Goal: Transaction & Acquisition: Purchase product/service

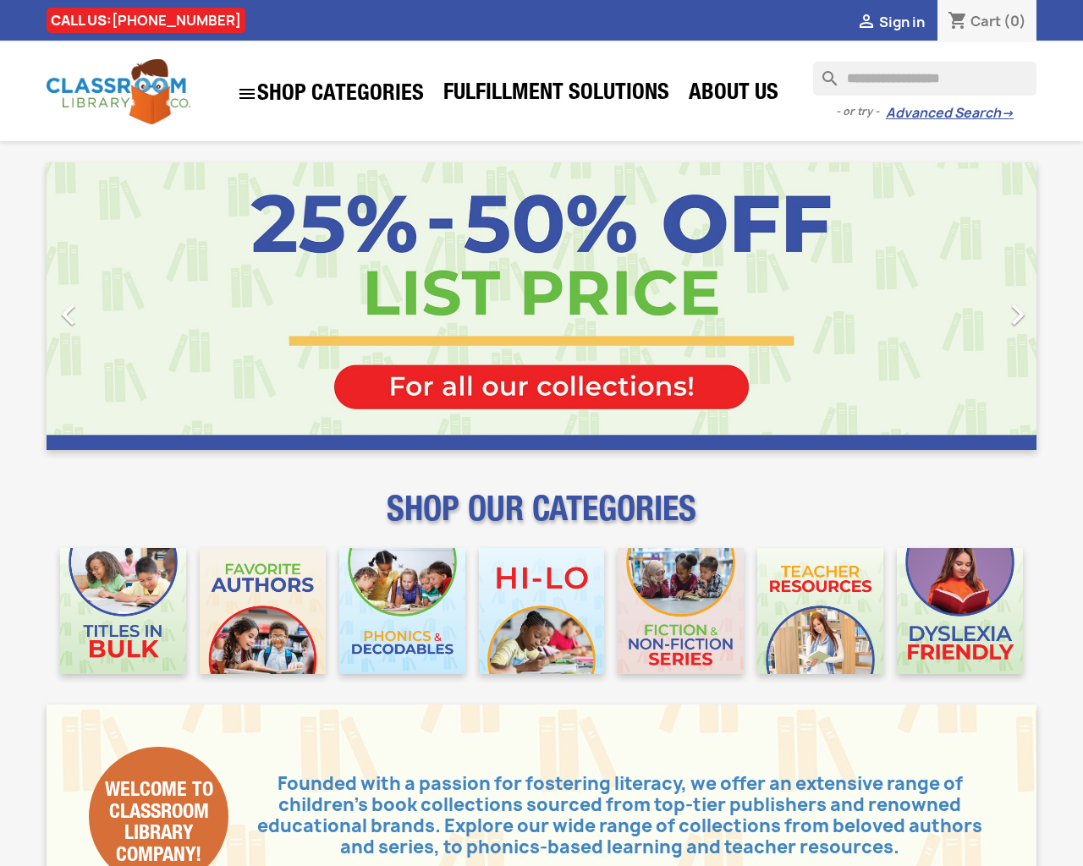
type input "***"
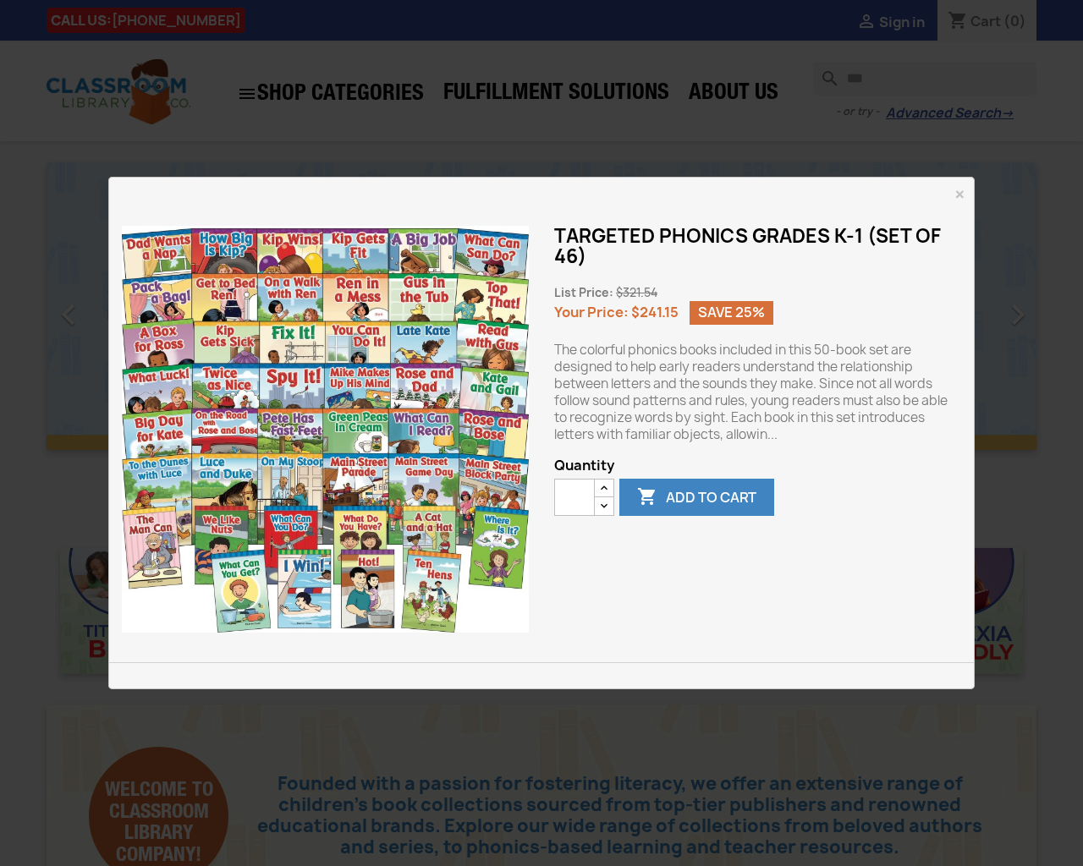
type button "e"
type input "*"
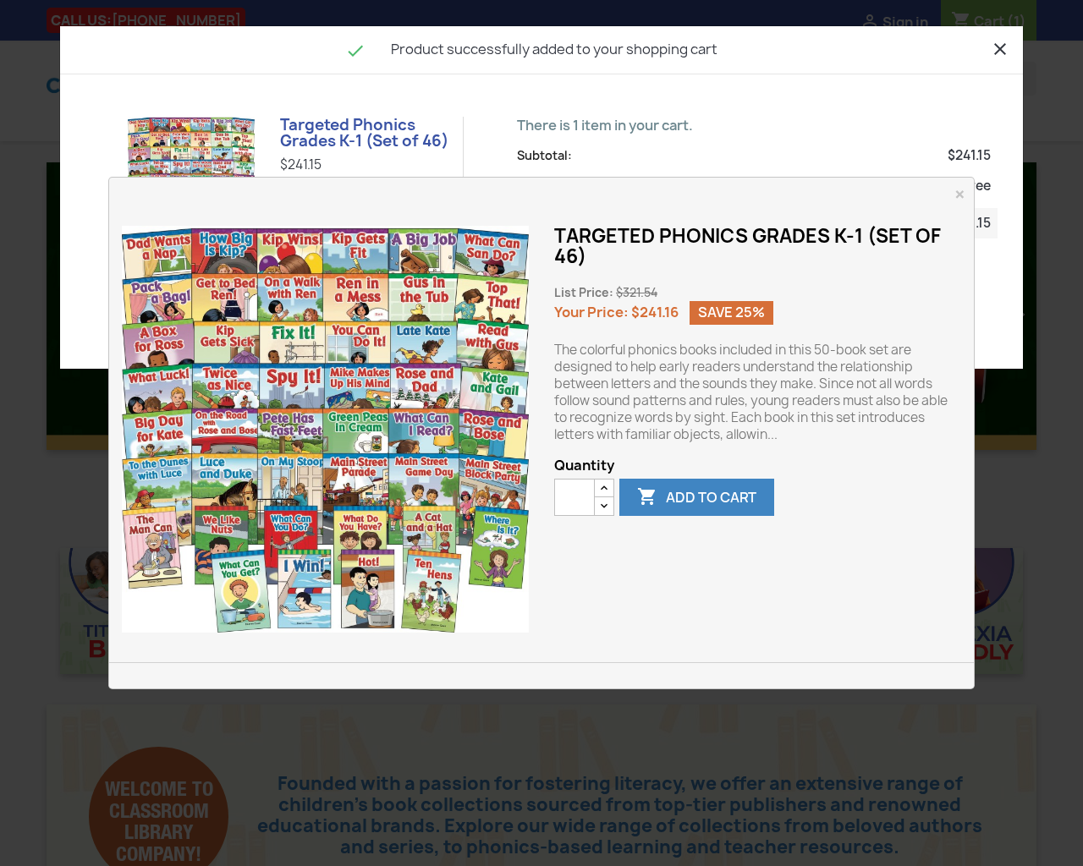
type button "e"
type input "*"
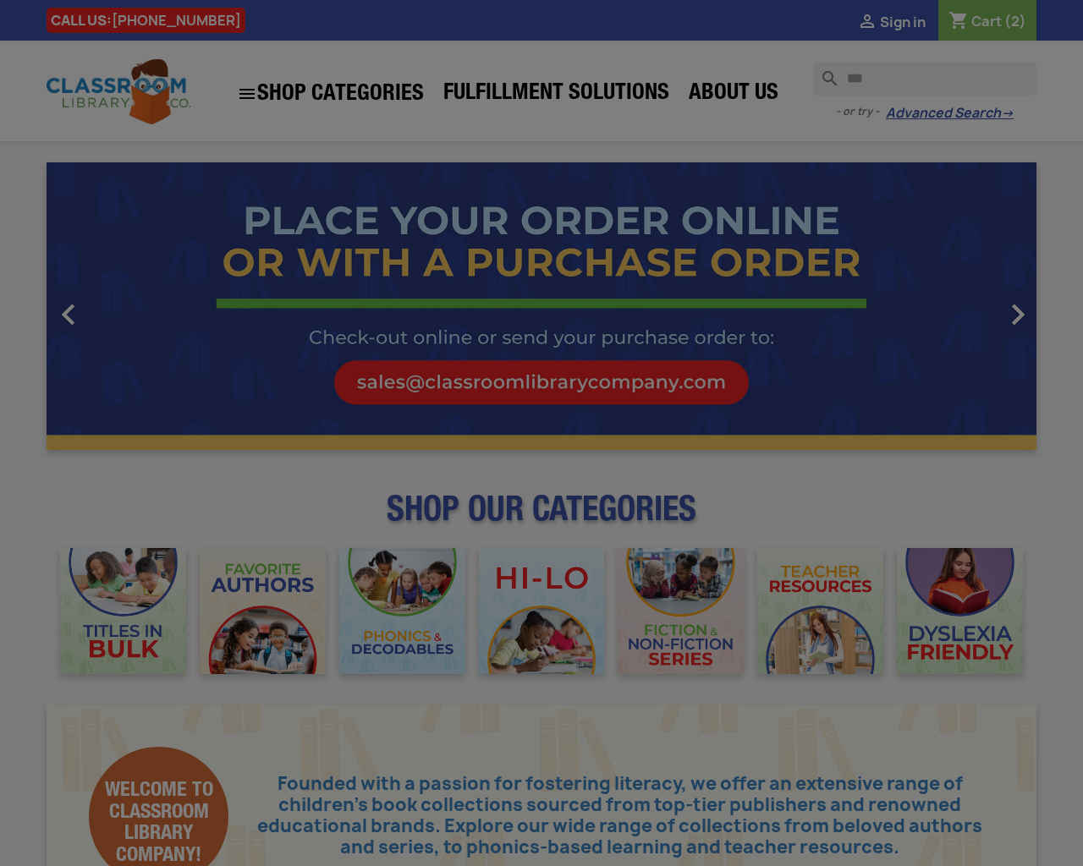
type button "e"
type input "*"
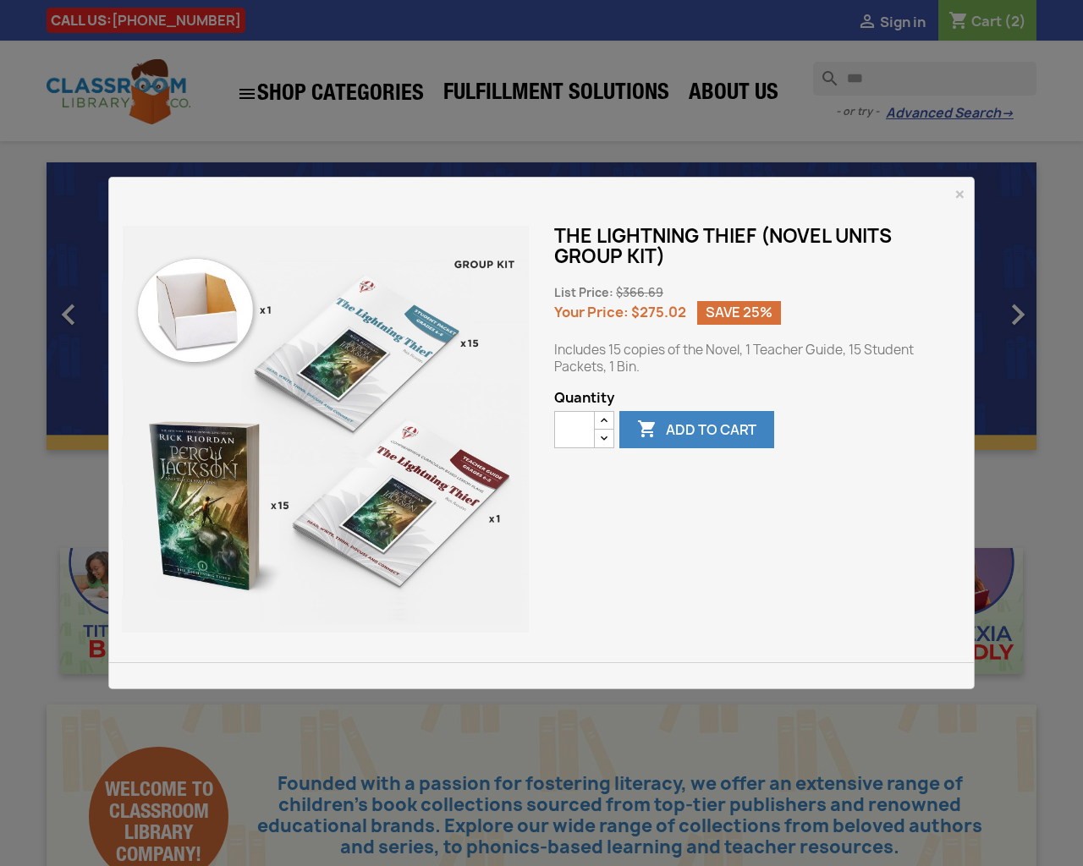
type button "e"
type input "*"
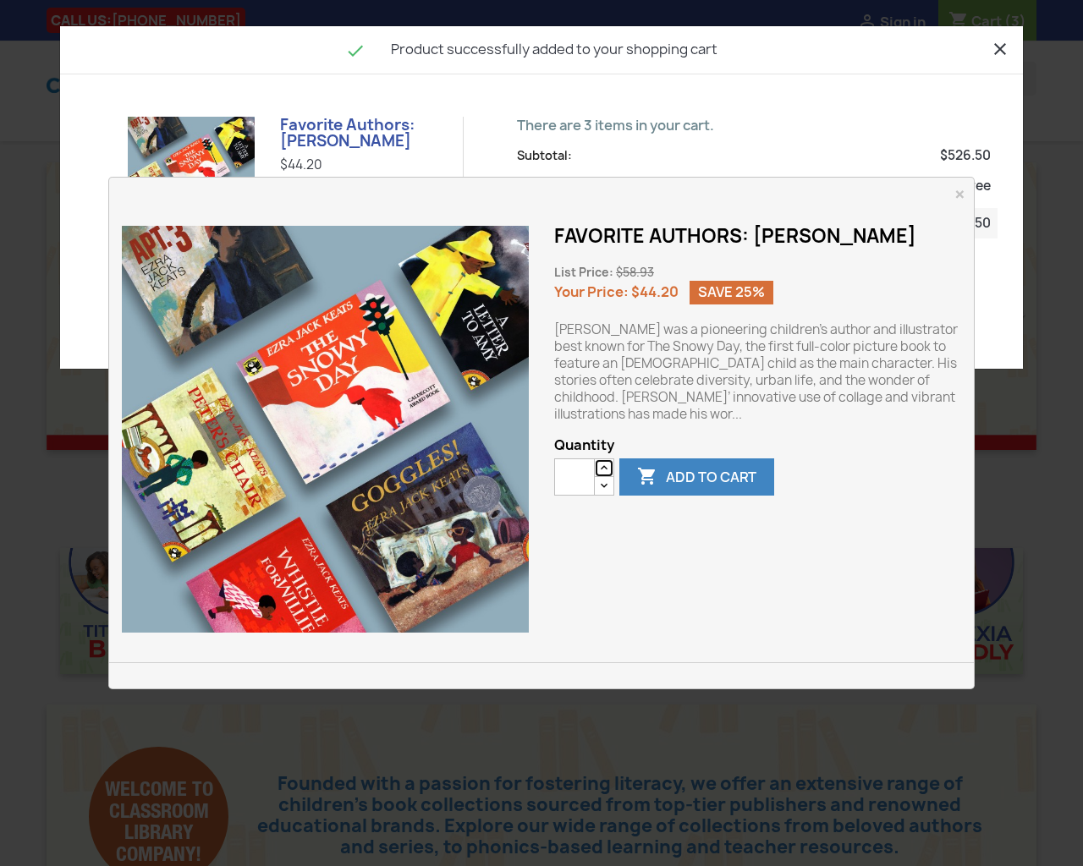
type button "e"
type input "*"
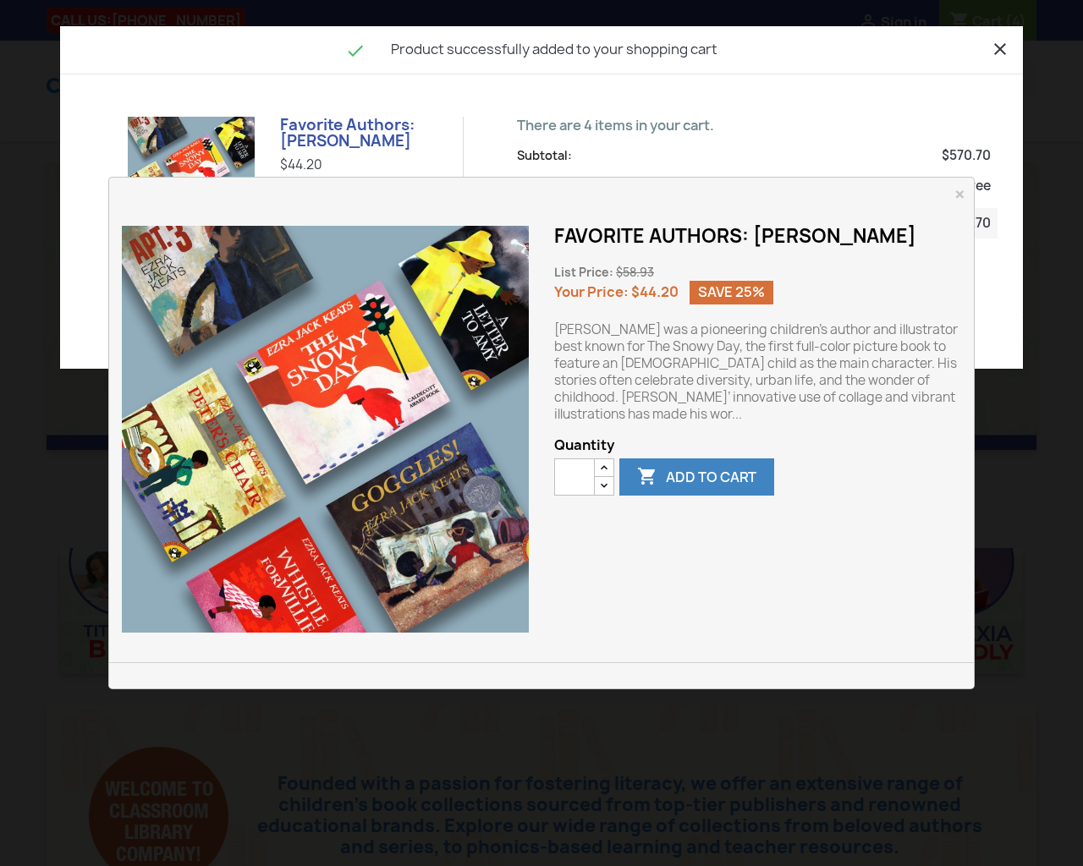
type button "e"
type input "*"
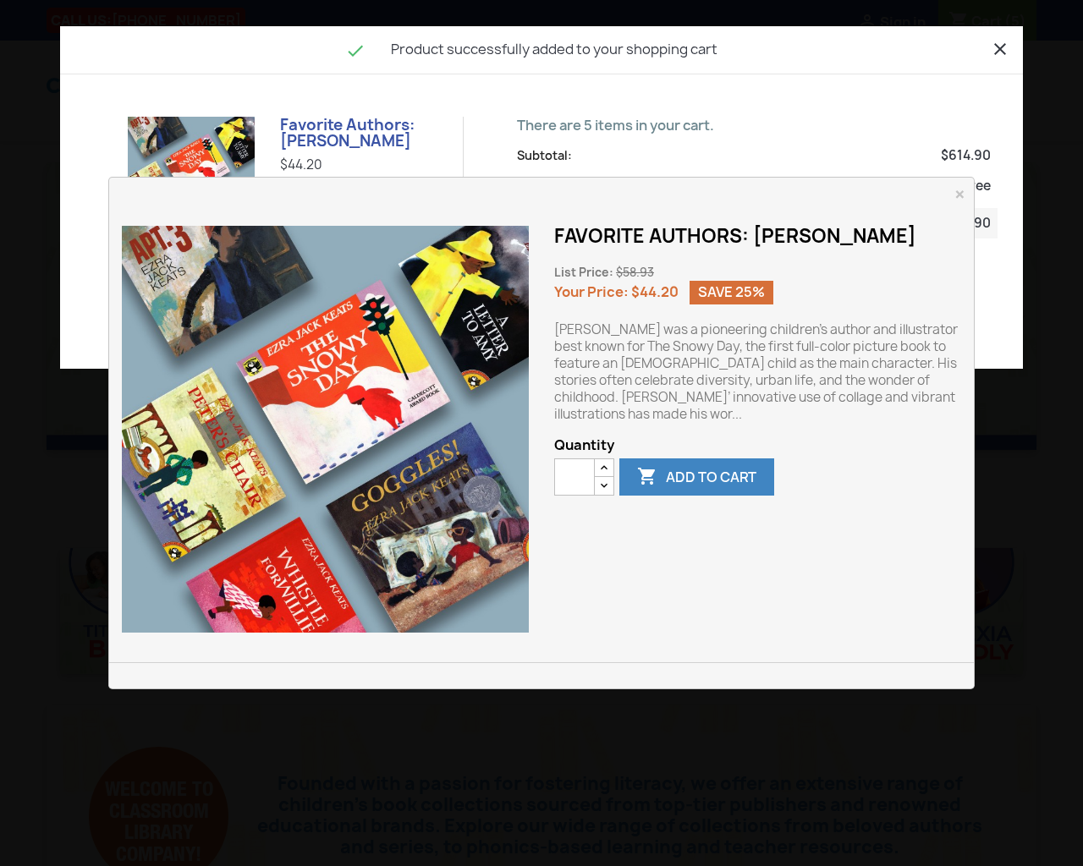
type button "e"
type input "*"
type button "e"
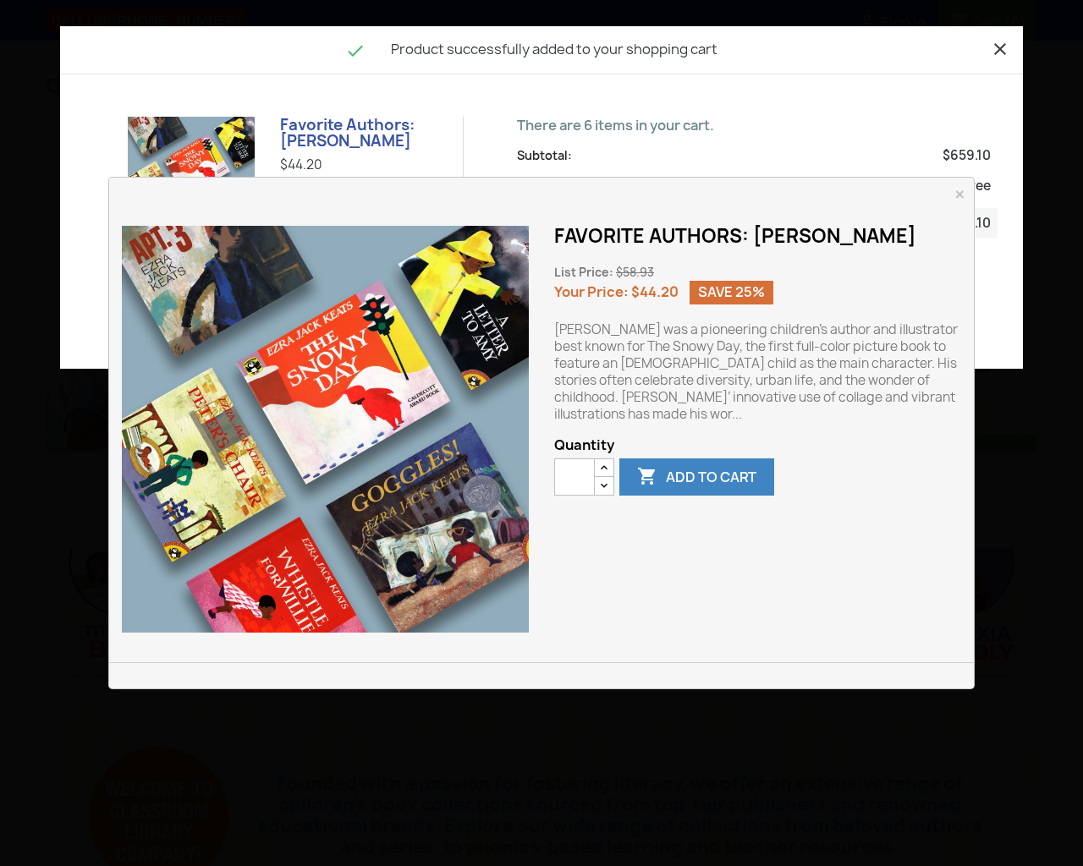
type input "*"
type button "e"
type input "*"
type button "e"
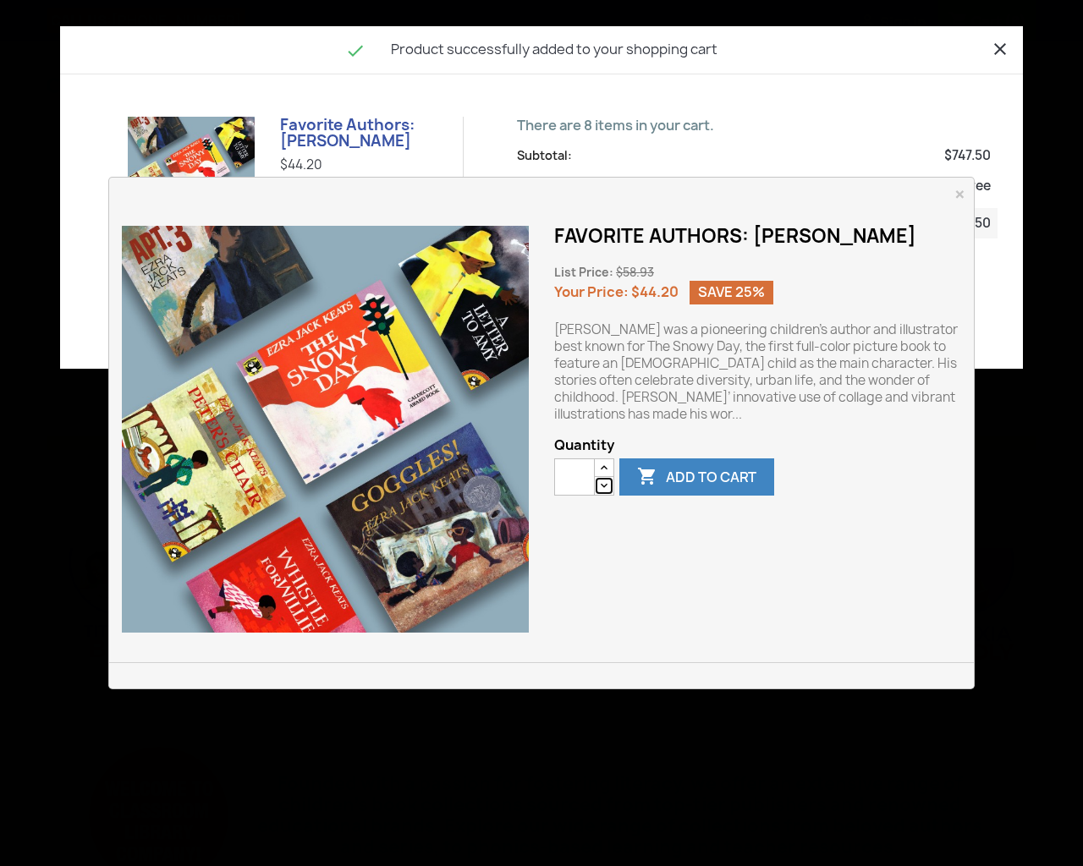
type button "e"
type input "*"
type button "e"
type input "*"
